Goal: Transaction & Acquisition: Book appointment/travel/reservation

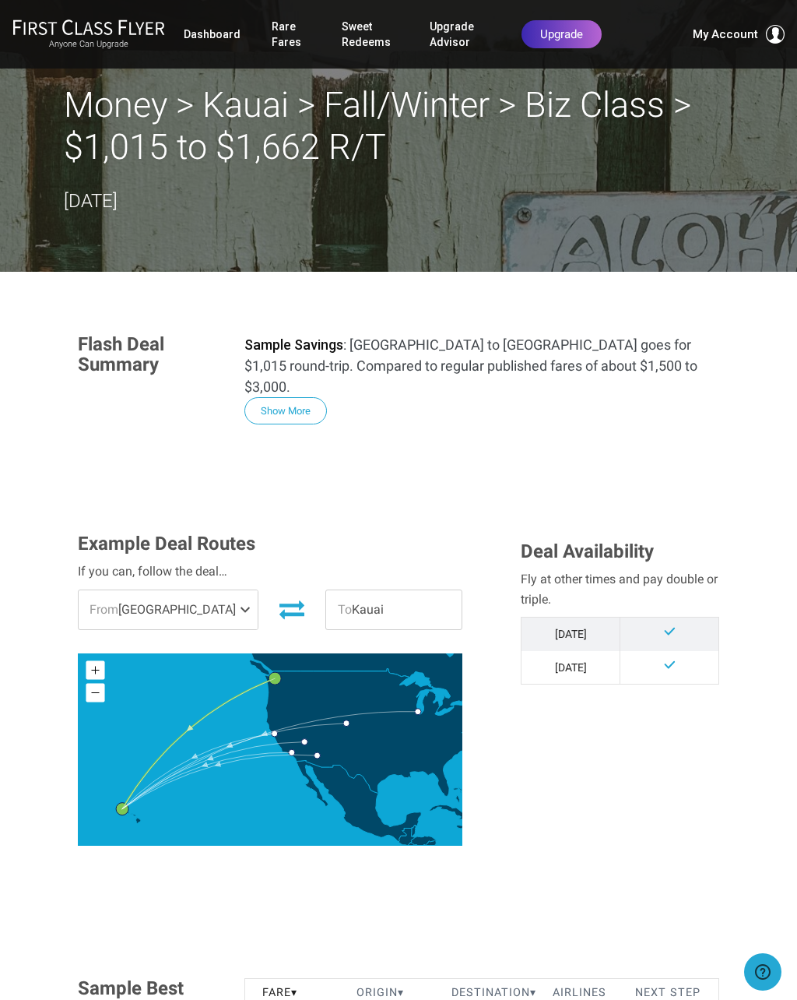
click at [287, 26] on link "Rare Fares" at bounding box center [291, 34] width 39 height 44
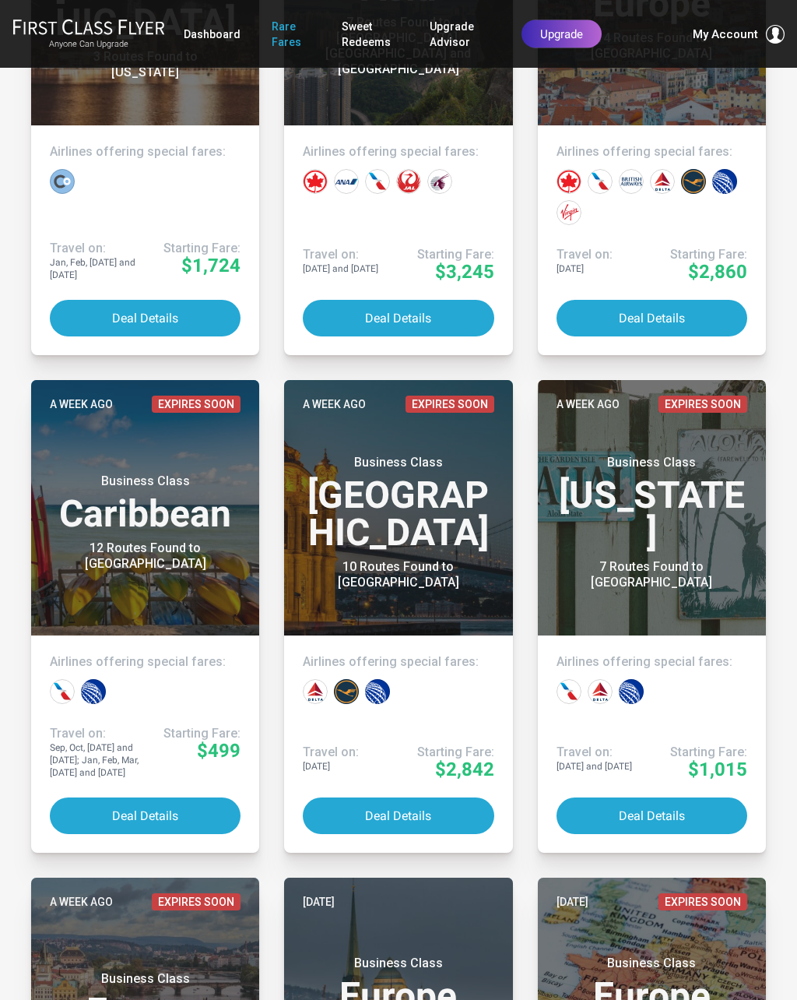
scroll to position [1046, 0]
click at [660, 806] on button "Deal Details" at bounding box center [652, 815] width 191 height 37
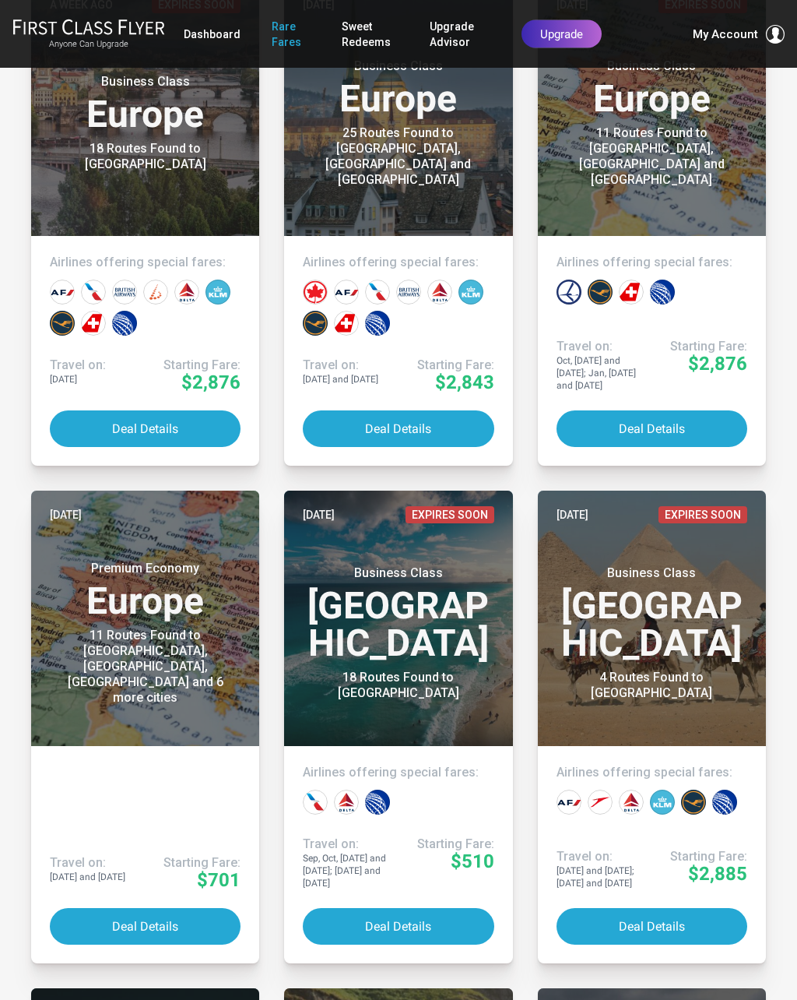
scroll to position [1945, 0]
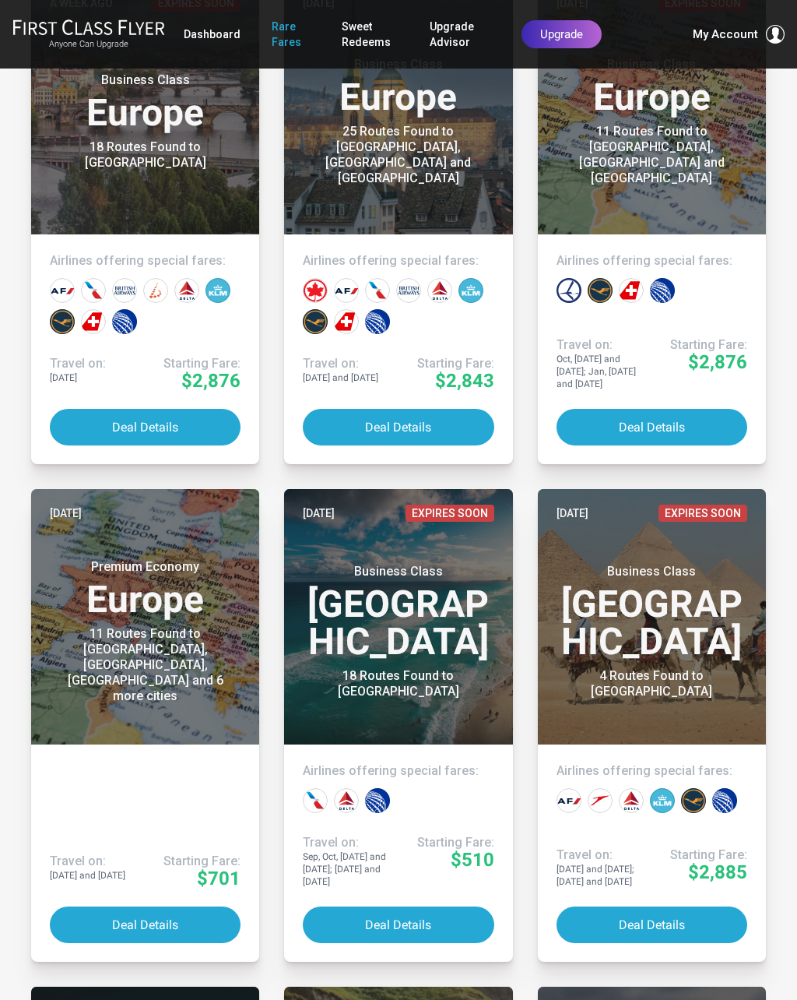
click at [109, 906] on button "Deal Details" at bounding box center [145, 924] width 191 height 37
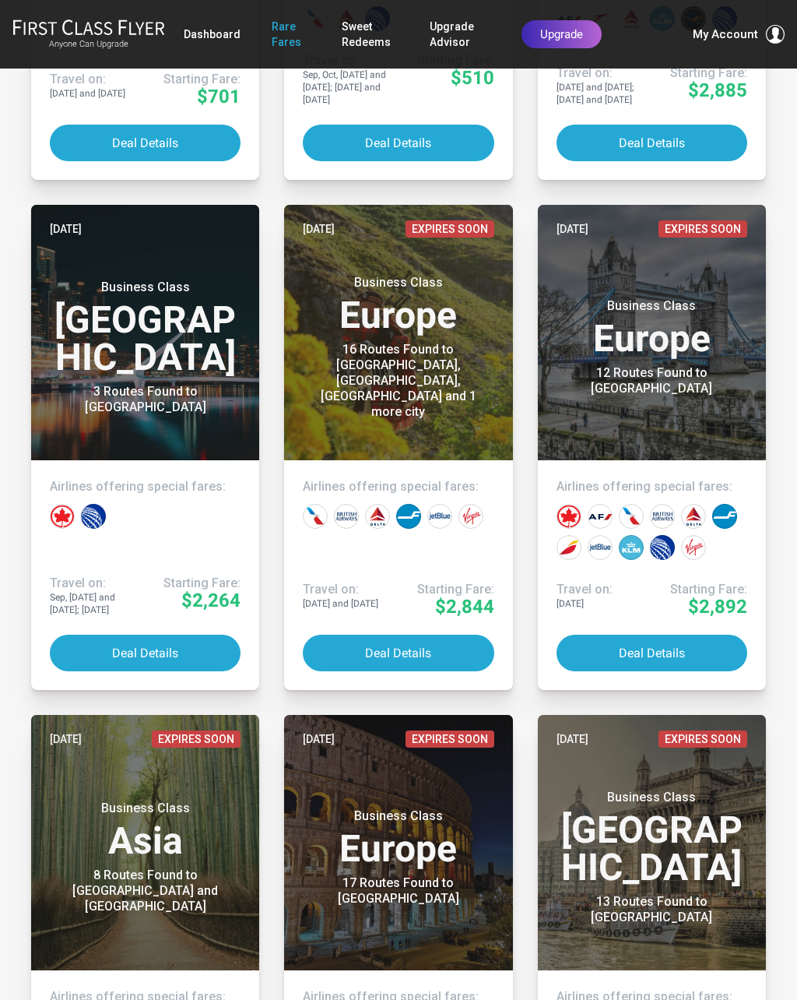
scroll to position [2728, 0]
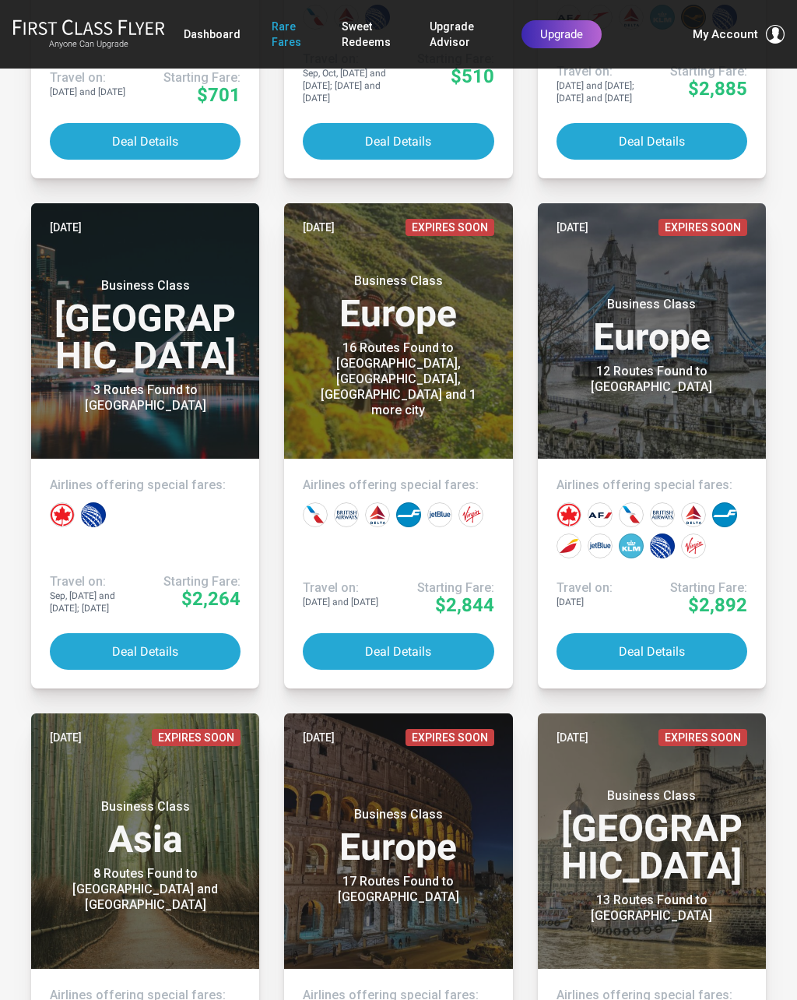
click at [375, 639] on button "Deal Details" at bounding box center [398, 651] width 191 height 37
click at [669, 646] on button "Deal Details" at bounding box center [652, 651] width 191 height 37
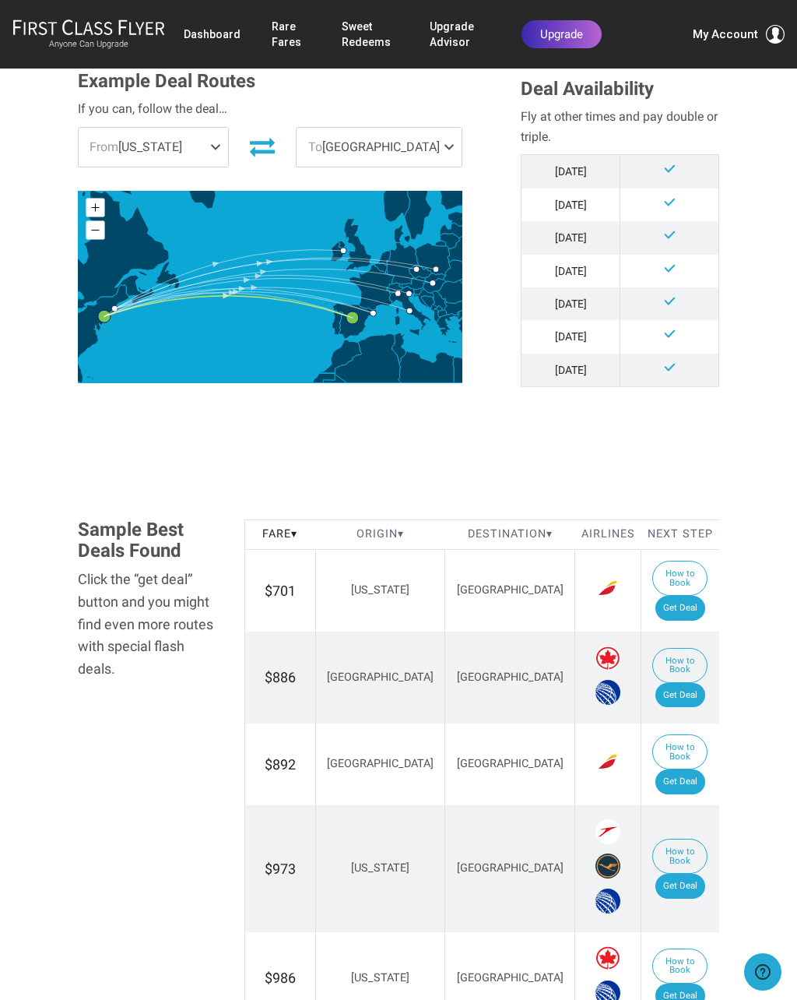
scroll to position [441, 0]
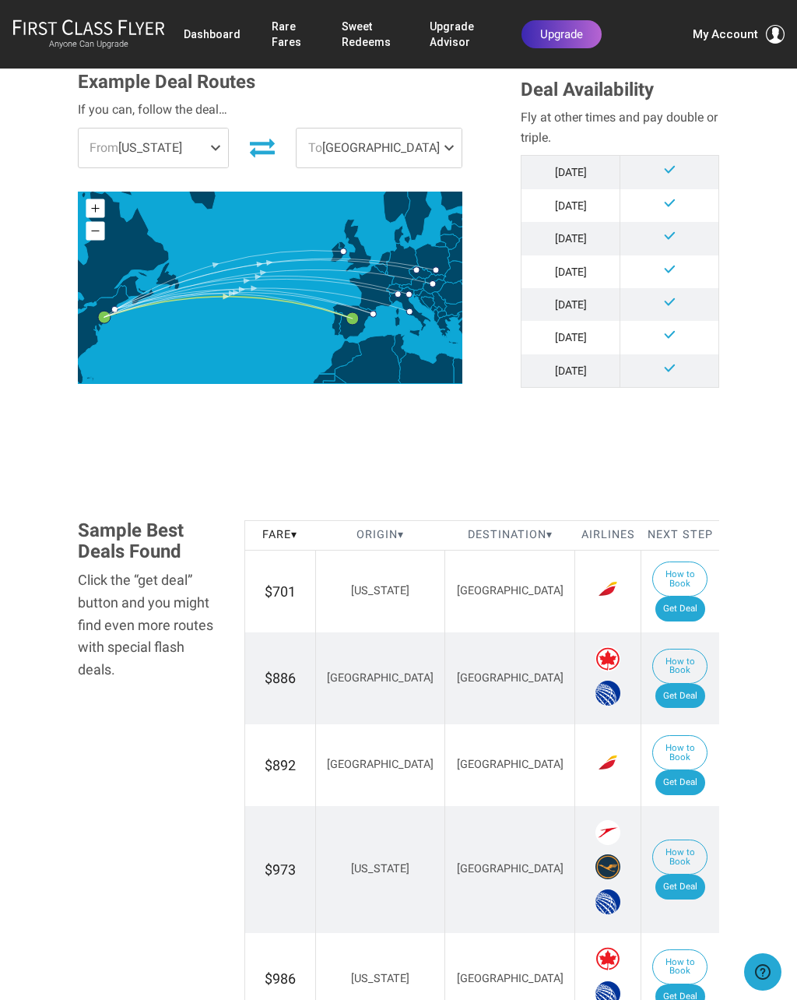
click at [283, 24] on link "Rare Fares" at bounding box center [291, 34] width 39 height 44
click at [290, 23] on link "Rare Fares" at bounding box center [291, 34] width 39 height 44
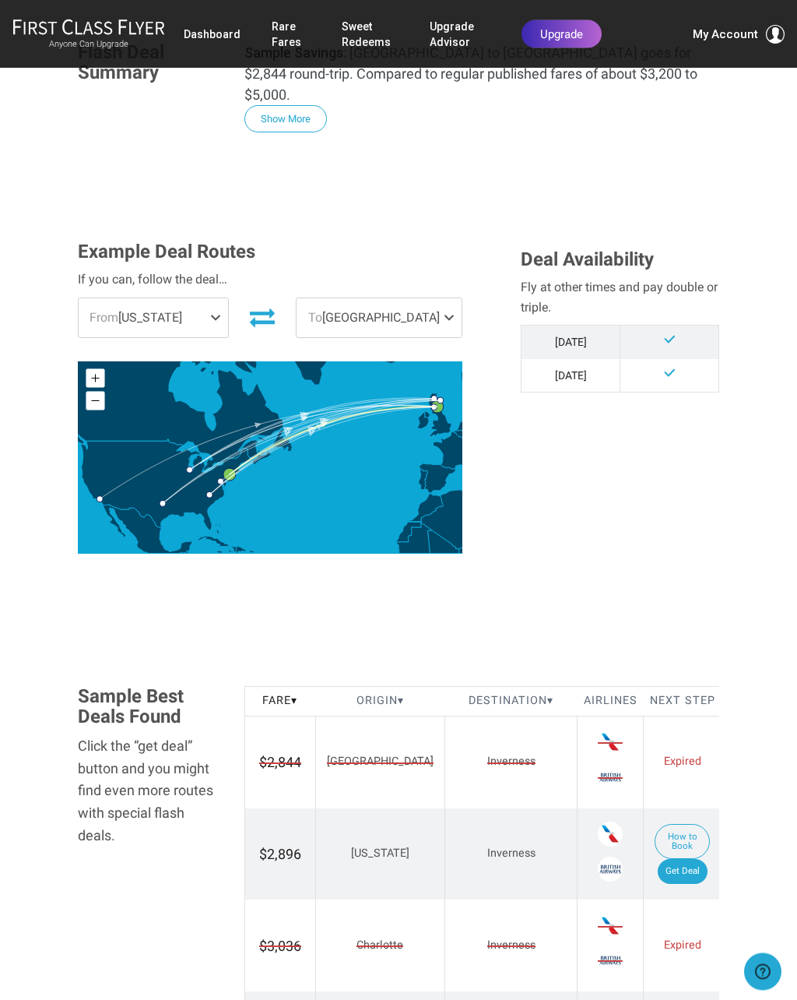
scroll to position [277, 0]
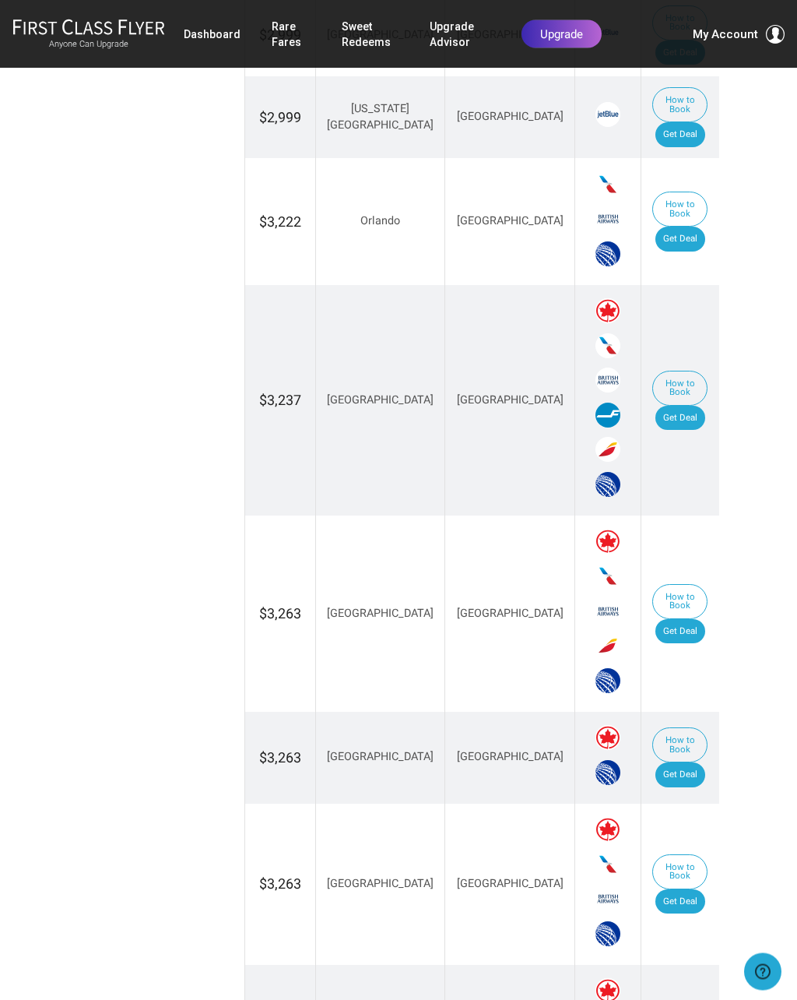
scroll to position [1419, 0]
